Goal: Task Accomplishment & Management: Manage account settings

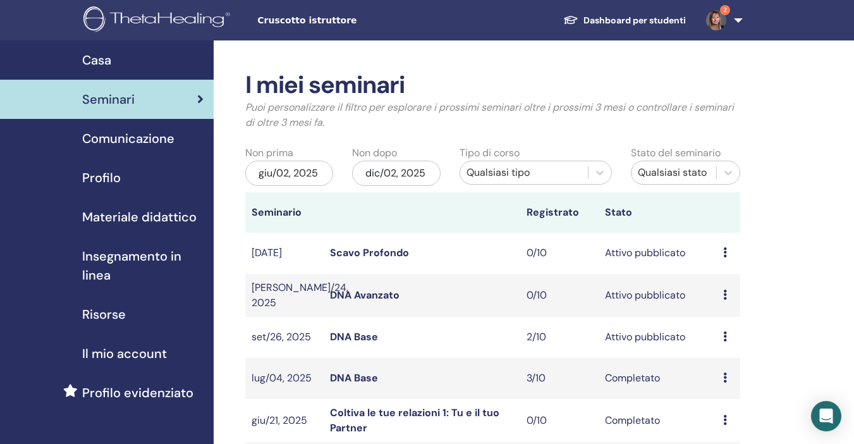
click at [193, 267] on span "Insegnamento in linea" at bounding box center [142, 265] width 121 height 38
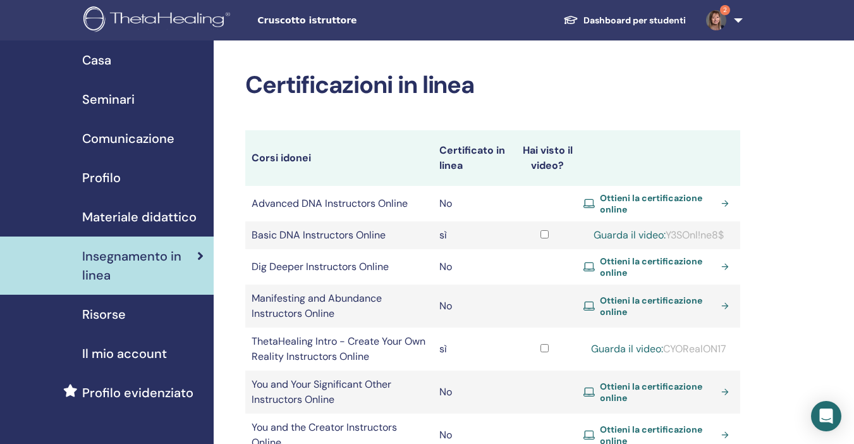
click at [166, 75] on link "Casa" at bounding box center [107, 59] width 214 height 39
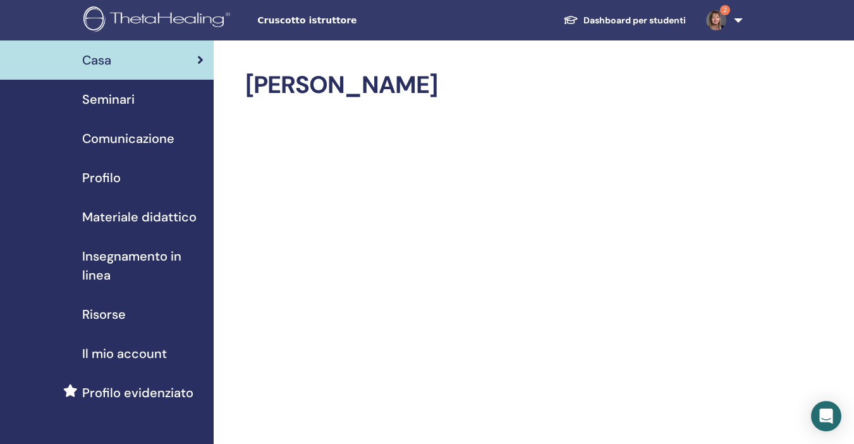
click at [119, 95] on span "Seminari" at bounding box center [108, 99] width 52 height 19
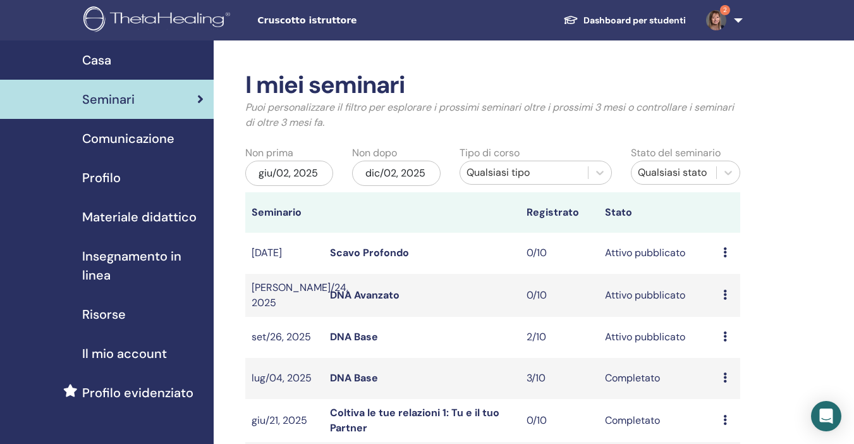
click at [322, 170] on div "giu/02, 2025" at bounding box center [289, 172] width 88 height 25
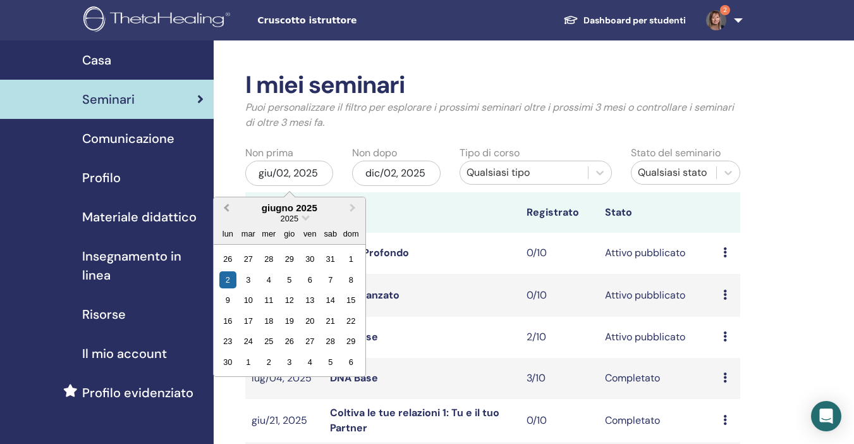
click at [226, 207] on span "Previous Month" at bounding box center [226, 207] width 0 height 13
click at [330, 258] on div "1" at bounding box center [330, 258] width 17 height 17
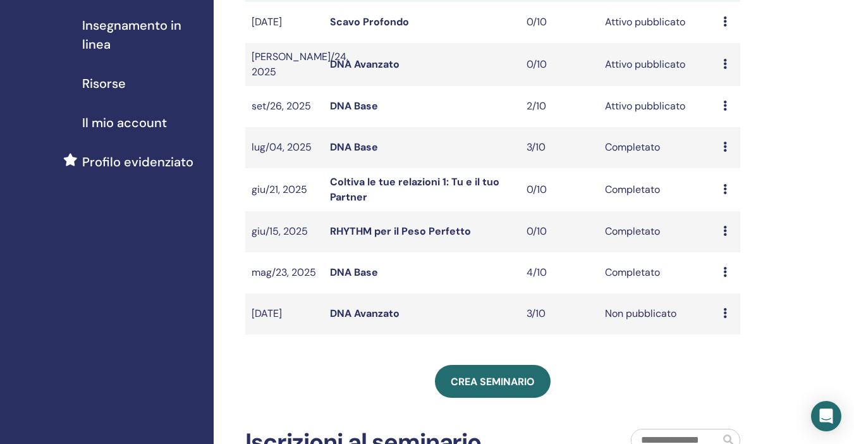
scroll to position [253, 0]
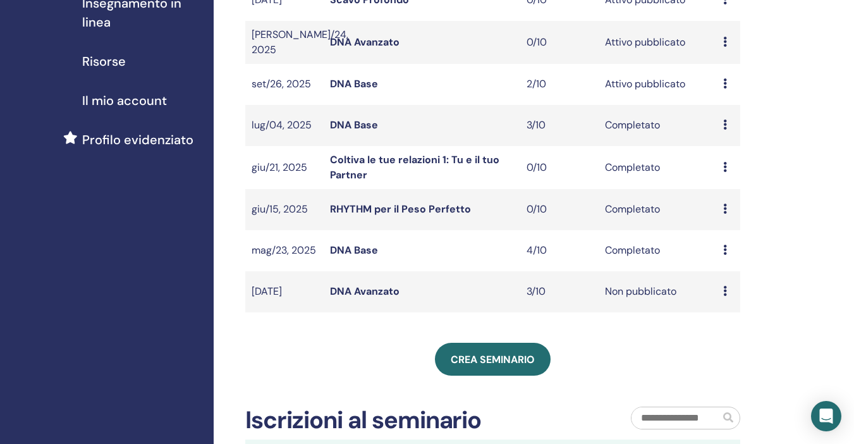
click at [724, 289] on icon at bounding box center [725, 291] width 4 height 10
click at [734, 321] on link "Modificare" at bounding box center [727, 318] width 49 height 13
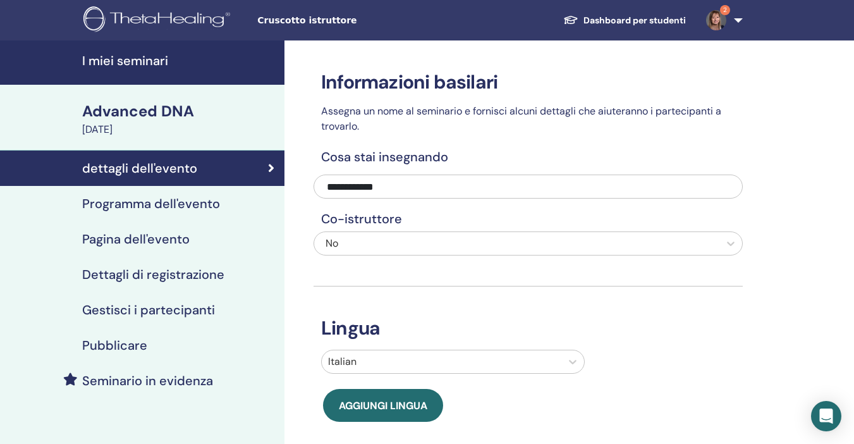
click at [133, 61] on h4 "I miei seminari" at bounding box center [179, 60] width 195 height 15
